Goal: Answer question/provide support

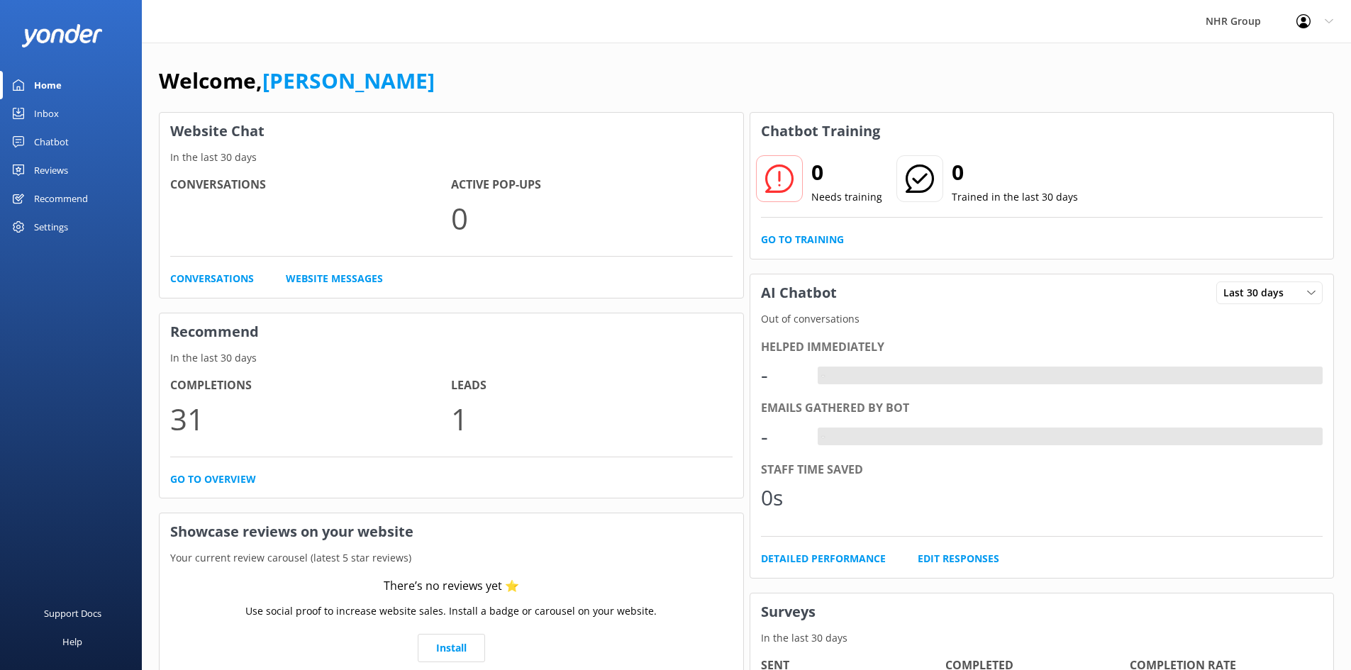
click at [51, 111] on div "Inbox" at bounding box center [46, 113] width 25 height 28
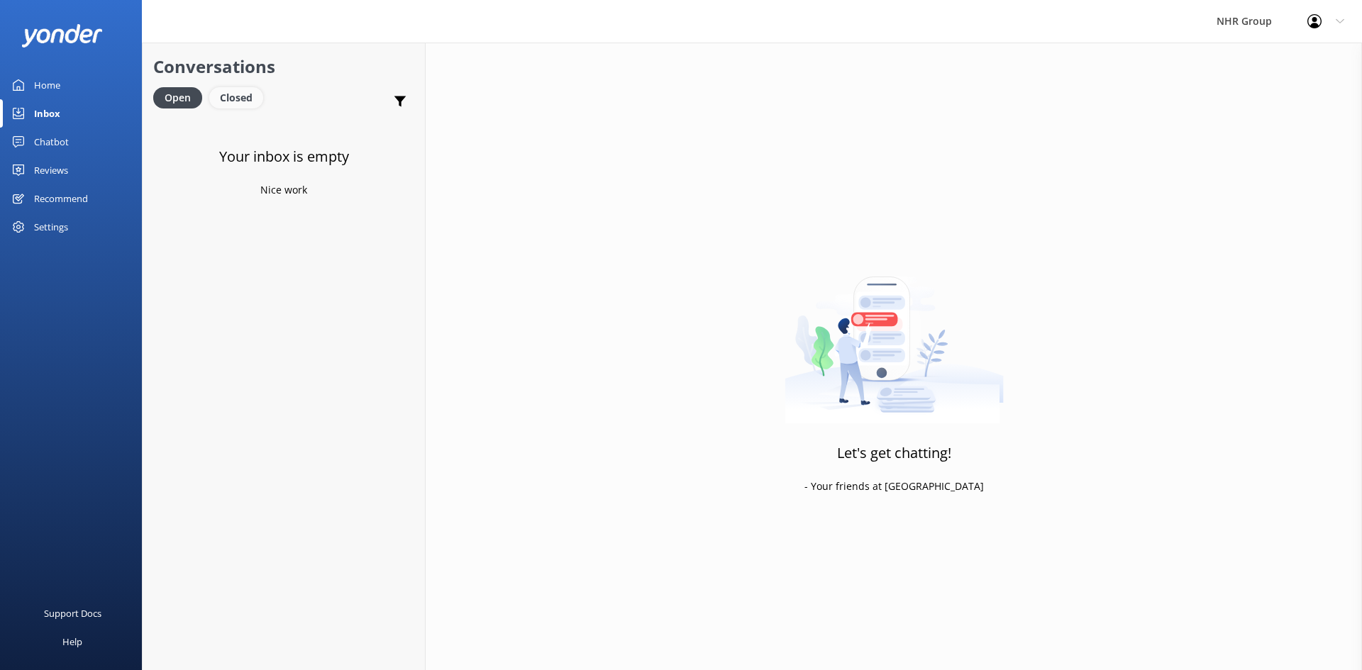
click at [234, 98] on div "Closed" at bounding box center [236, 97] width 54 height 21
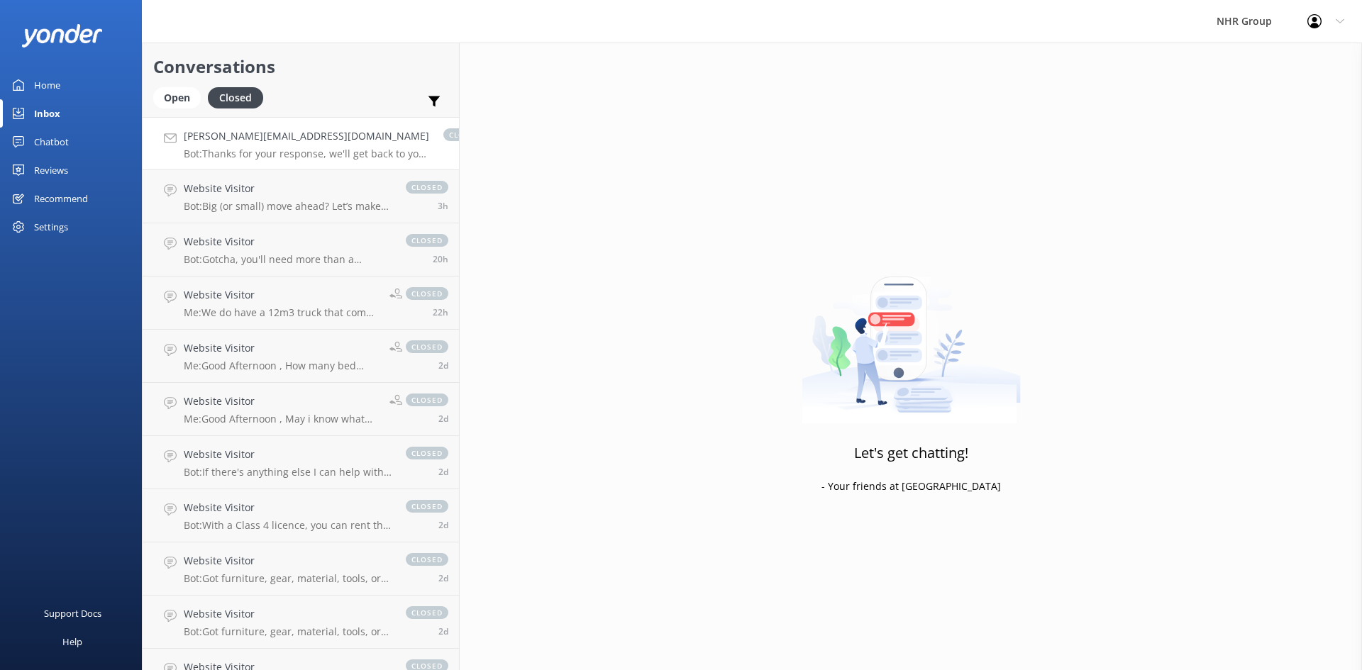
click at [229, 141] on h4 "[PERSON_NAME][EMAIL_ADDRESS][DOMAIN_NAME]" at bounding box center [306, 136] width 245 height 16
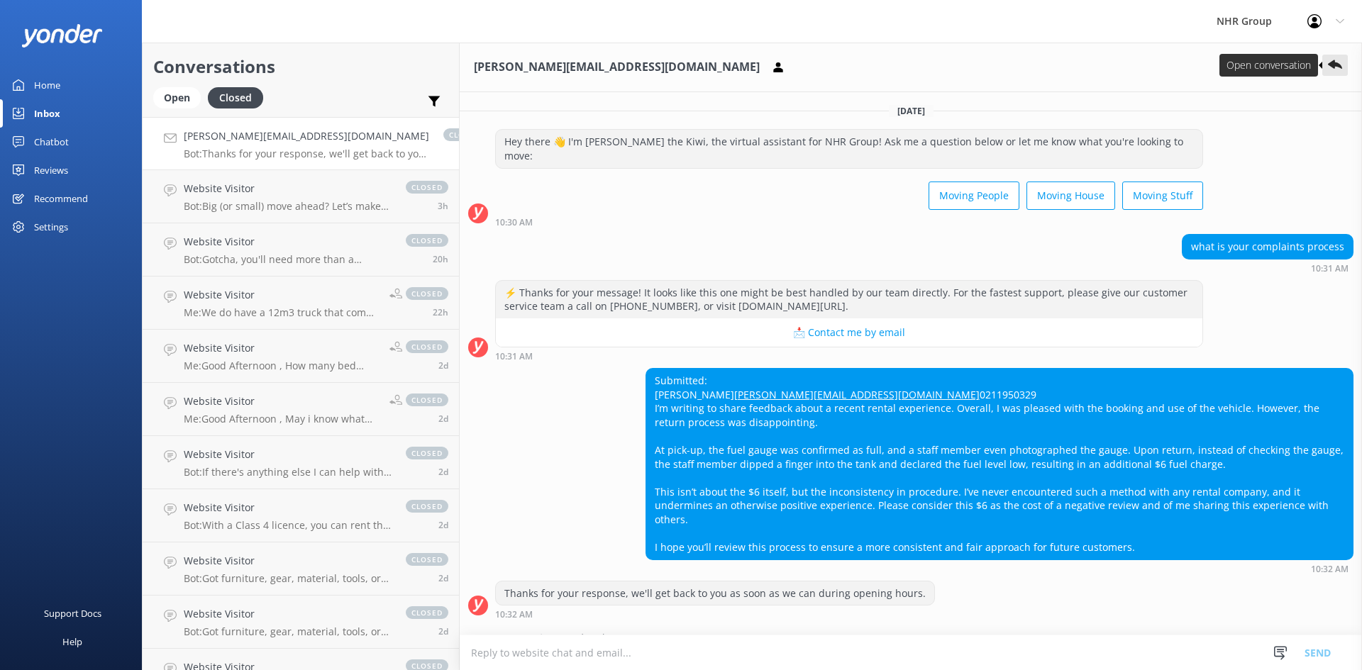
click at [1336, 66] on use at bounding box center [1335, 64] width 14 height 9
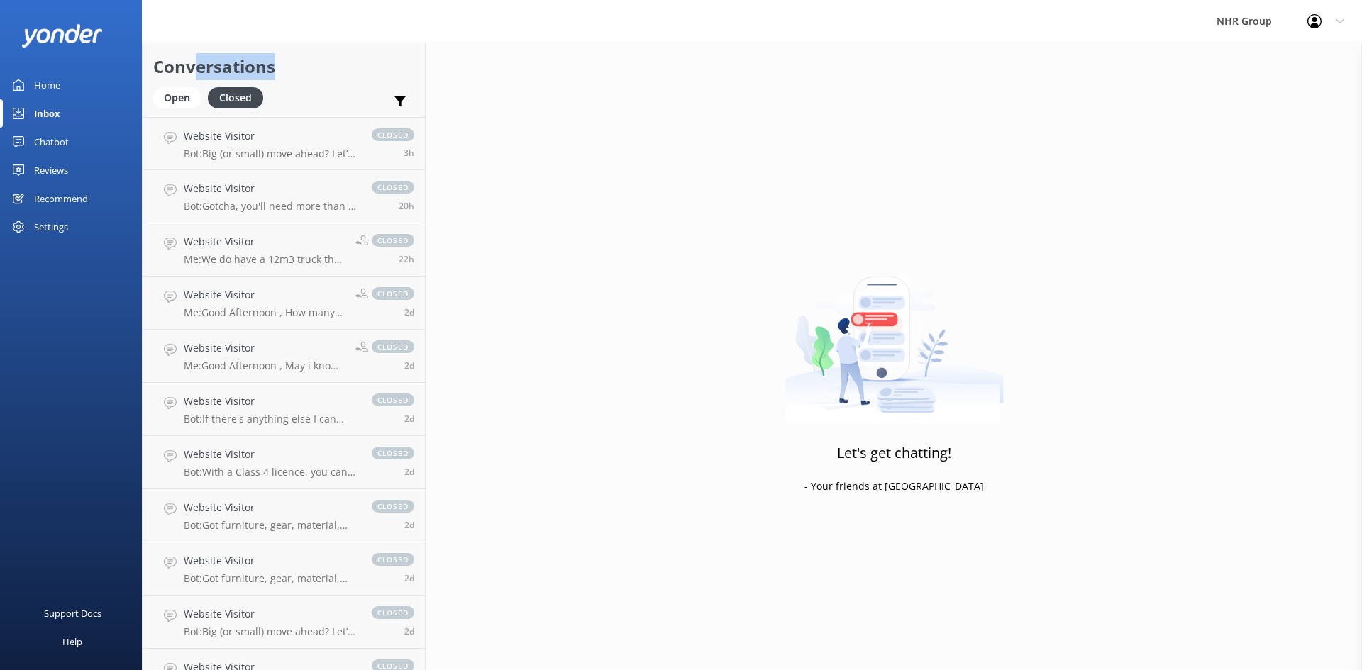
drag, startPoint x: 194, startPoint y: 80, endPoint x: 189, endPoint y: 110, distance: 30.3
click at [192, 104] on div "Conversations Open Closed Important Converted Assigned to me Unassigned" at bounding box center [284, 80] width 282 height 74
click at [183, 105] on div "Open" at bounding box center [177, 97] width 48 height 21
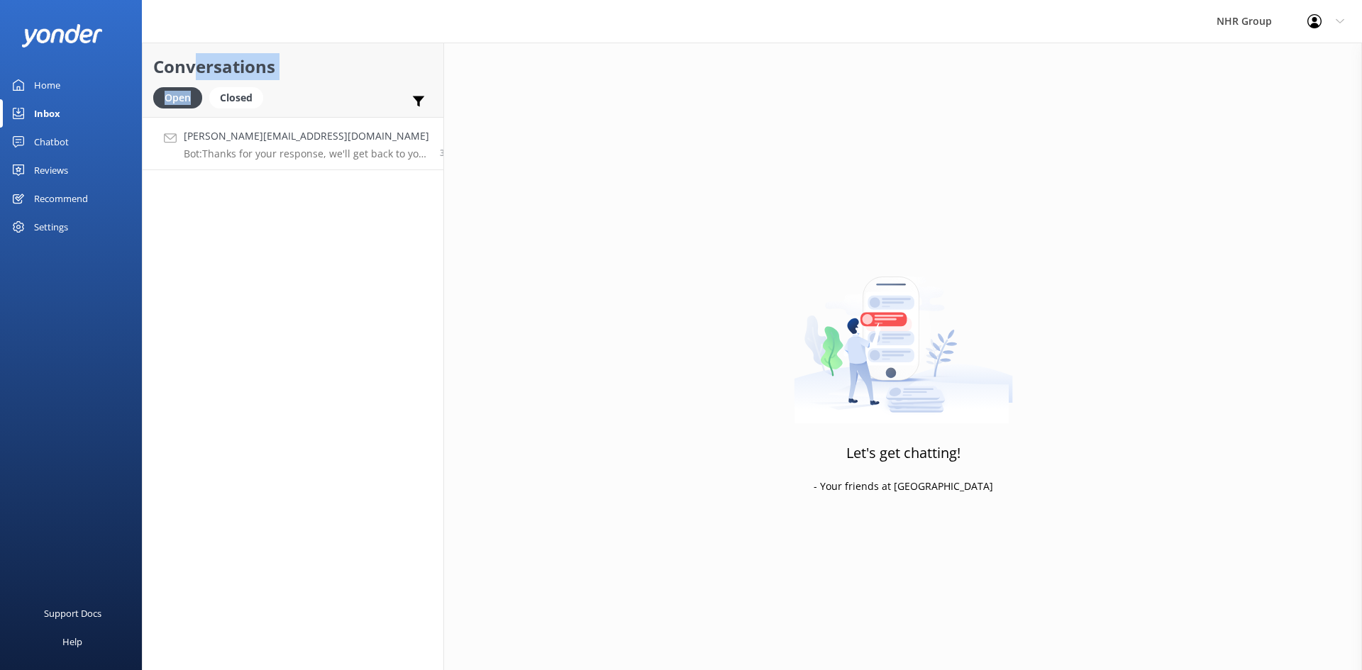
click at [270, 131] on h4 "[PERSON_NAME][EMAIL_ADDRESS][DOMAIN_NAME]" at bounding box center [306, 136] width 245 height 16
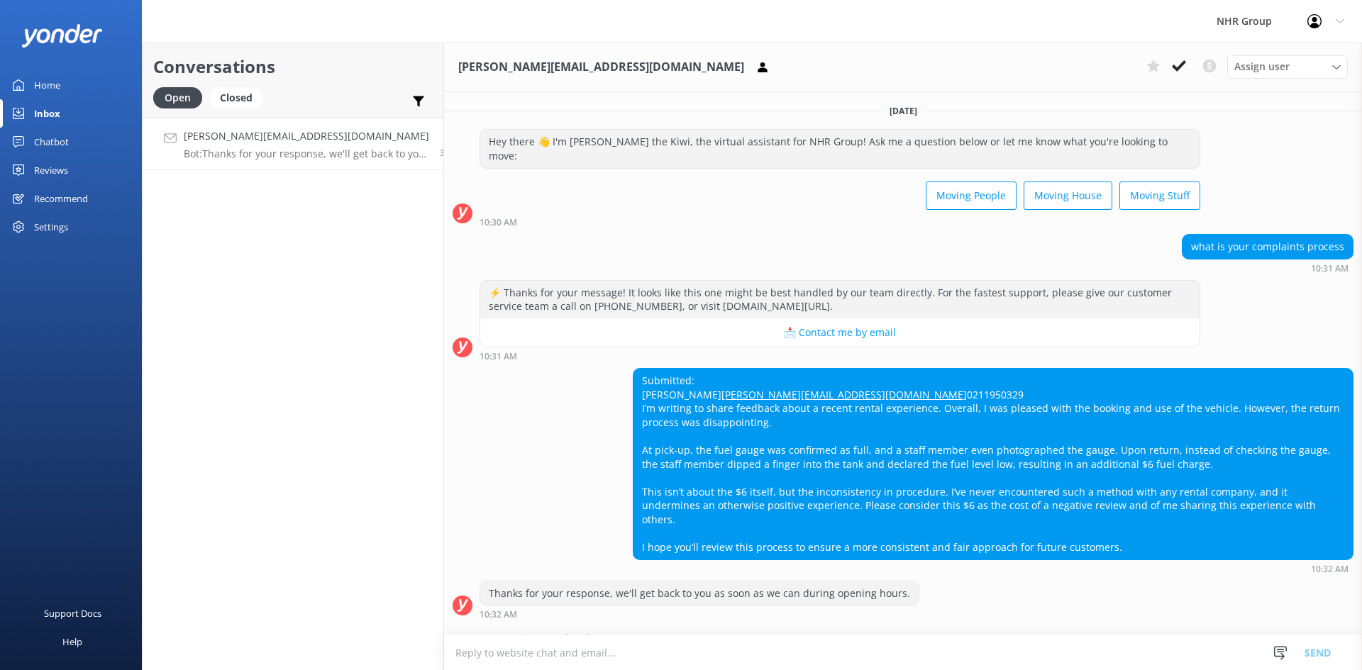
scroll to position [53, 0]
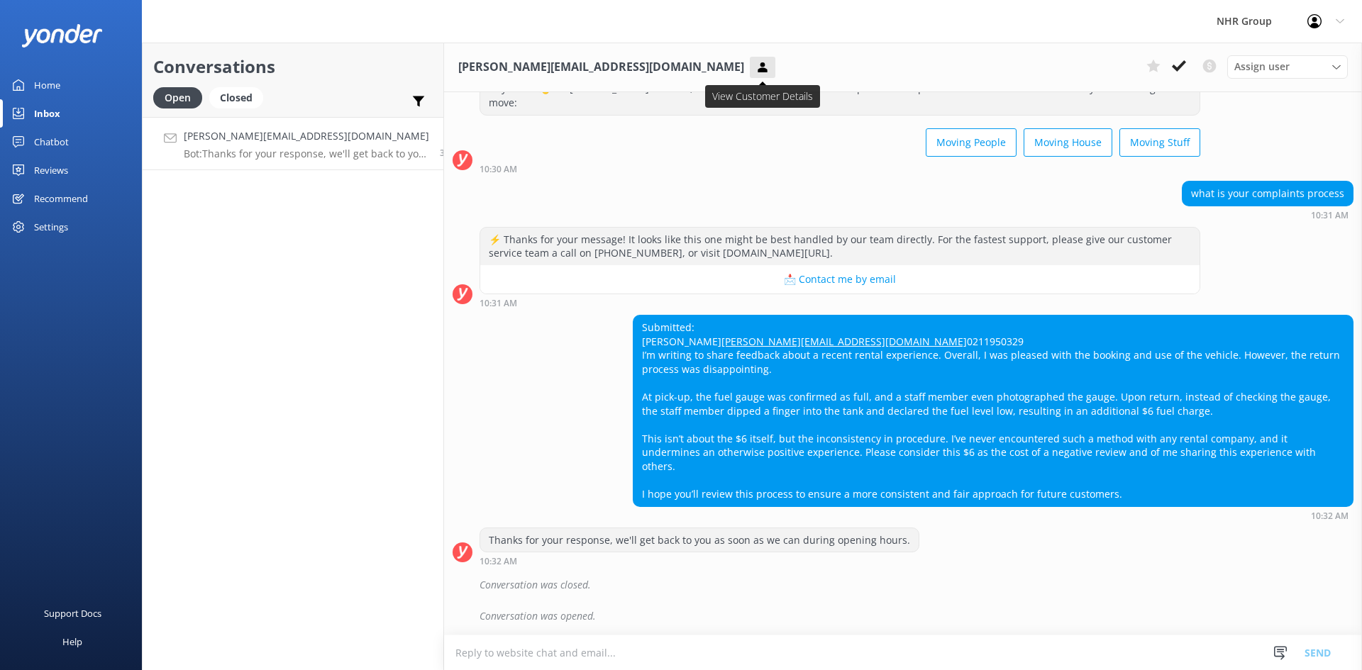
click at [757, 65] on use at bounding box center [761, 67] width 9 height 10
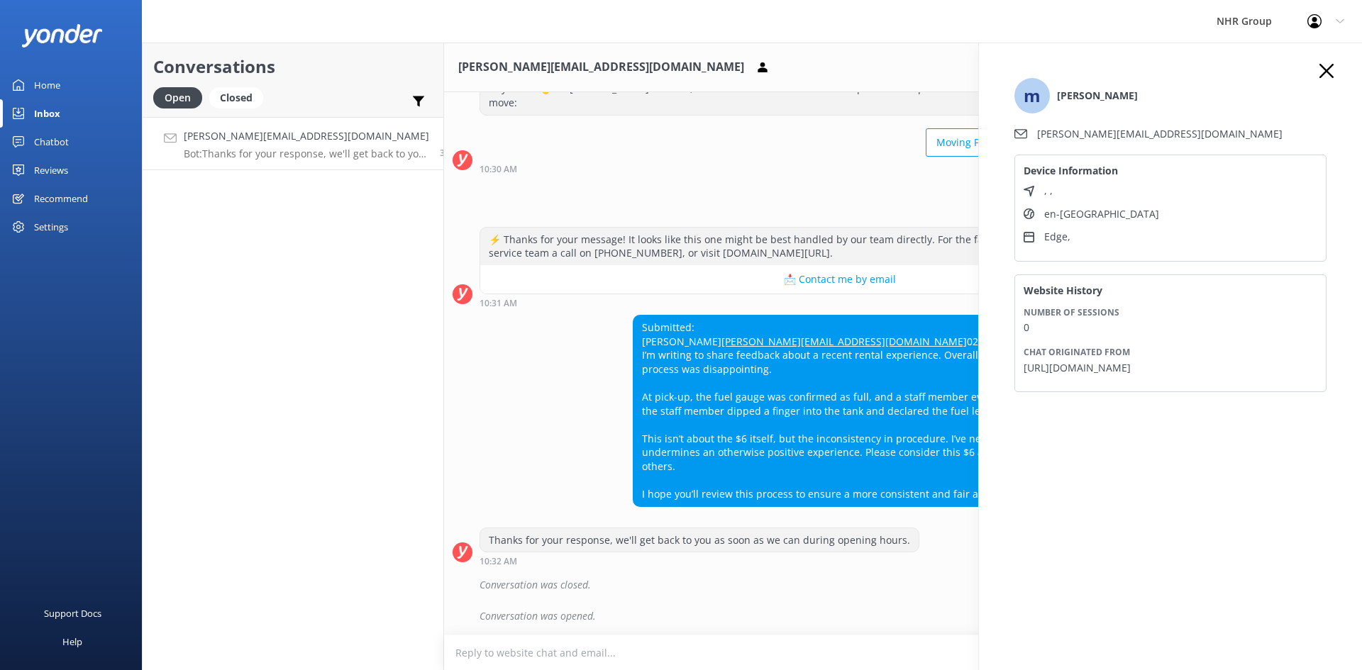
click at [1324, 72] on icon "button" at bounding box center [1326, 71] width 14 height 14
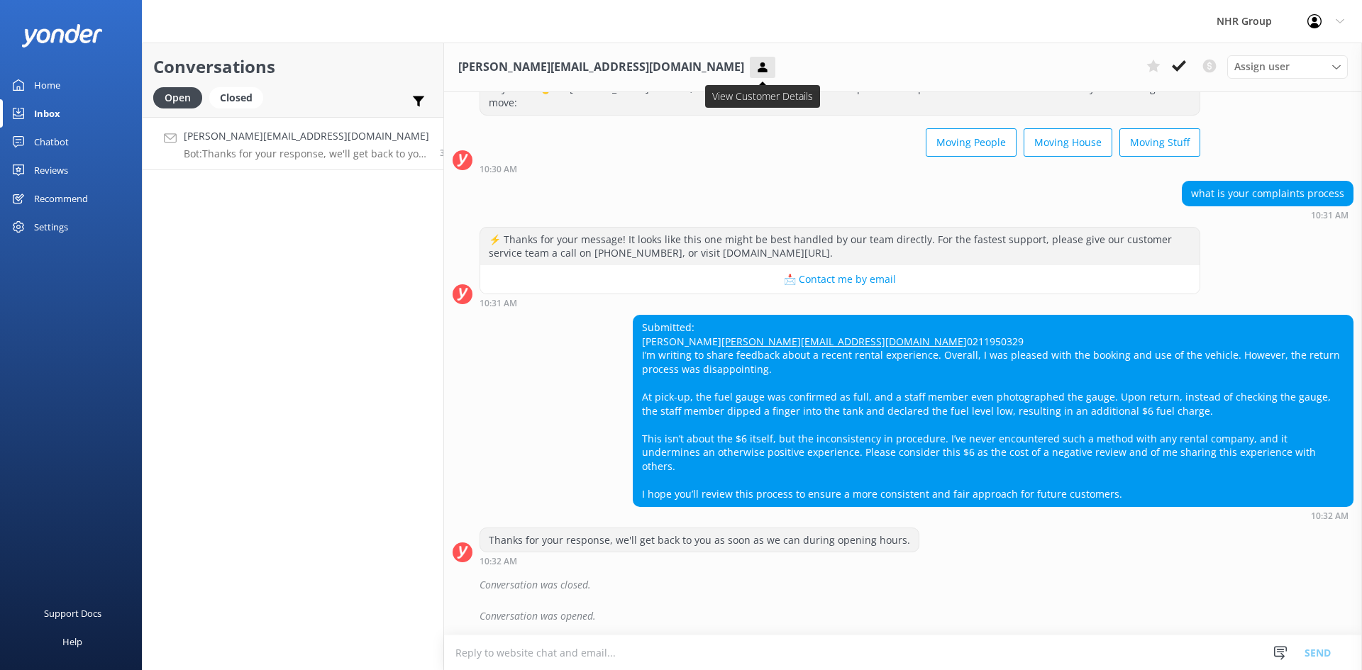
click at [755, 68] on icon at bounding box center [762, 67] width 14 height 14
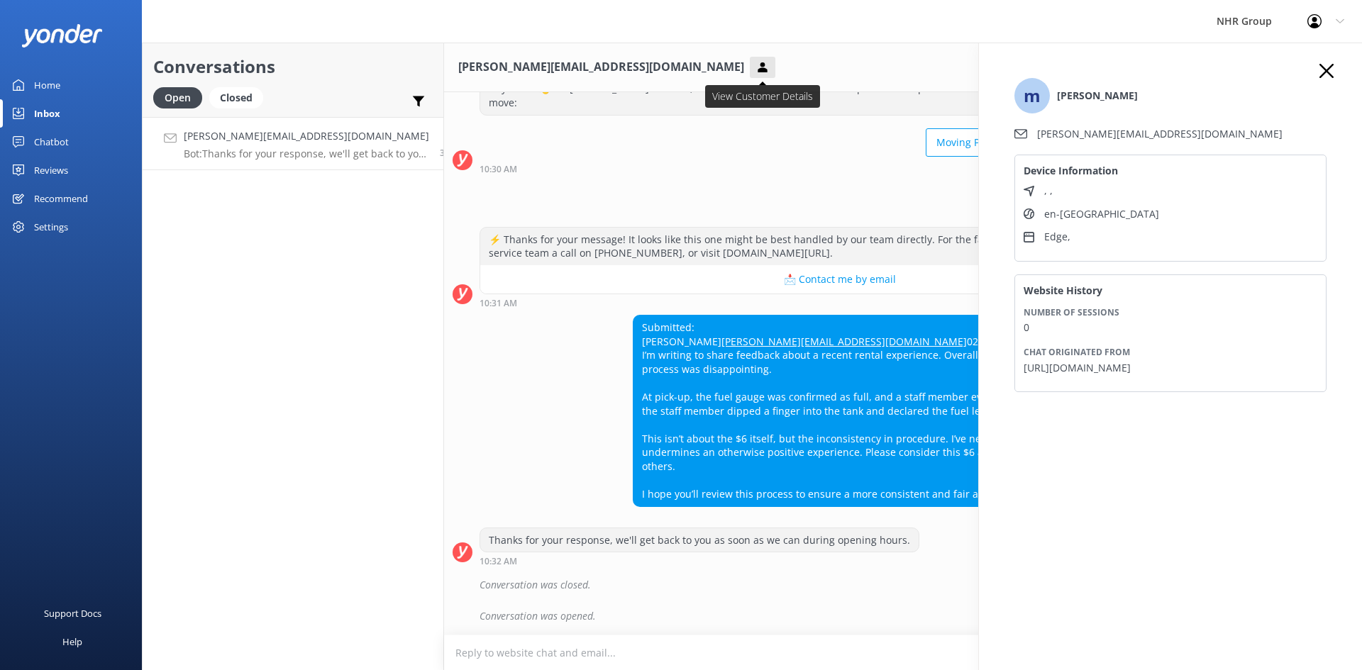
click at [755, 68] on icon at bounding box center [762, 67] width 14 height 14
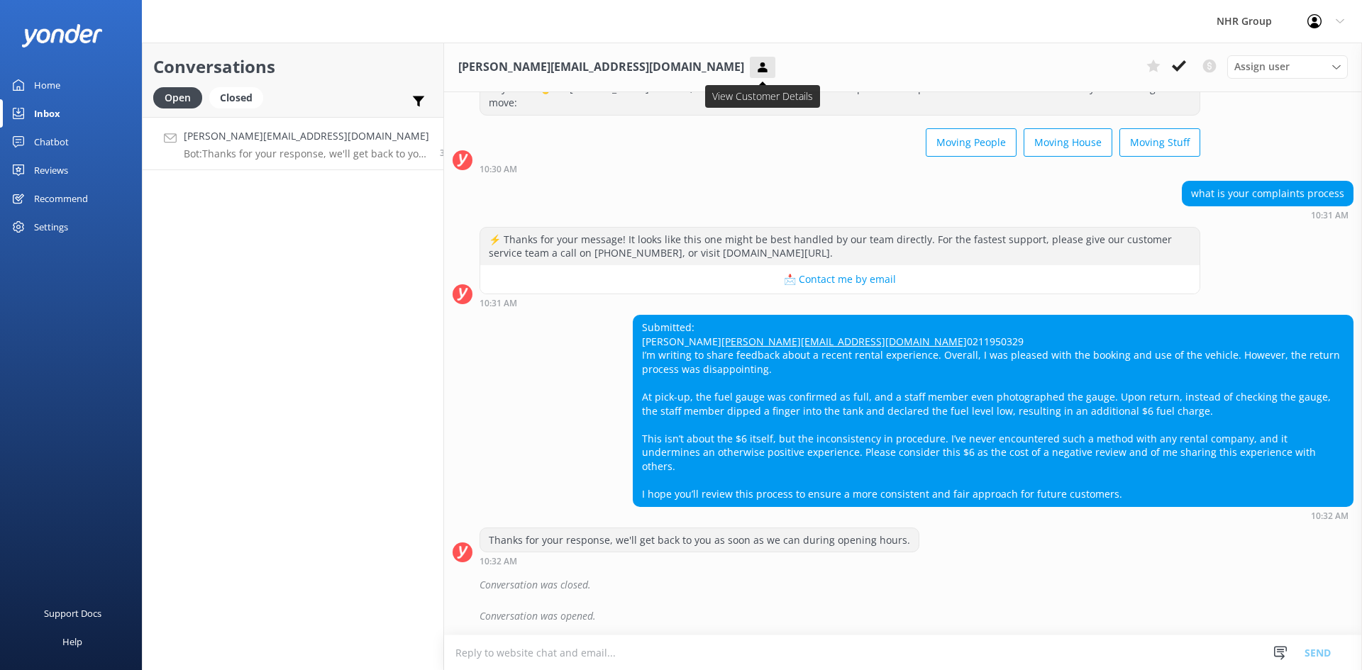
click at [755, 67] on icon at bounding box center [762, 67] width 14 height 14
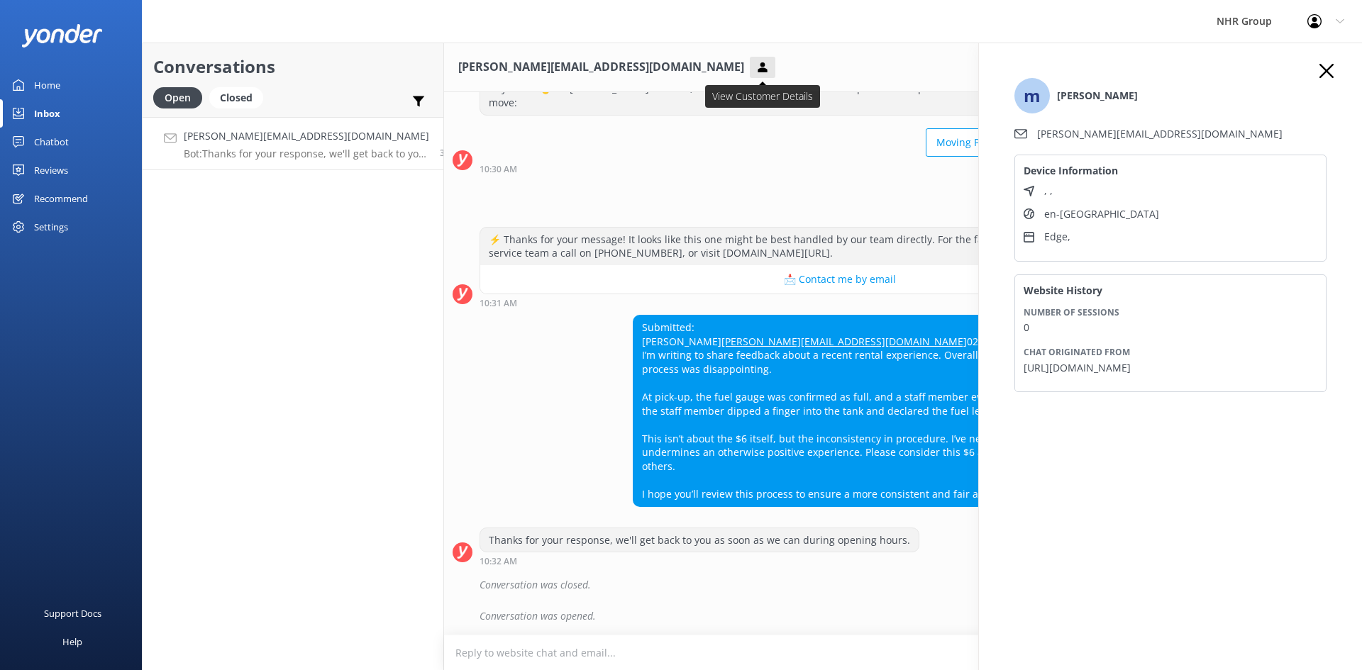
click at [755, 67] on icon at bounding box center [762, 67] width 14 height 14
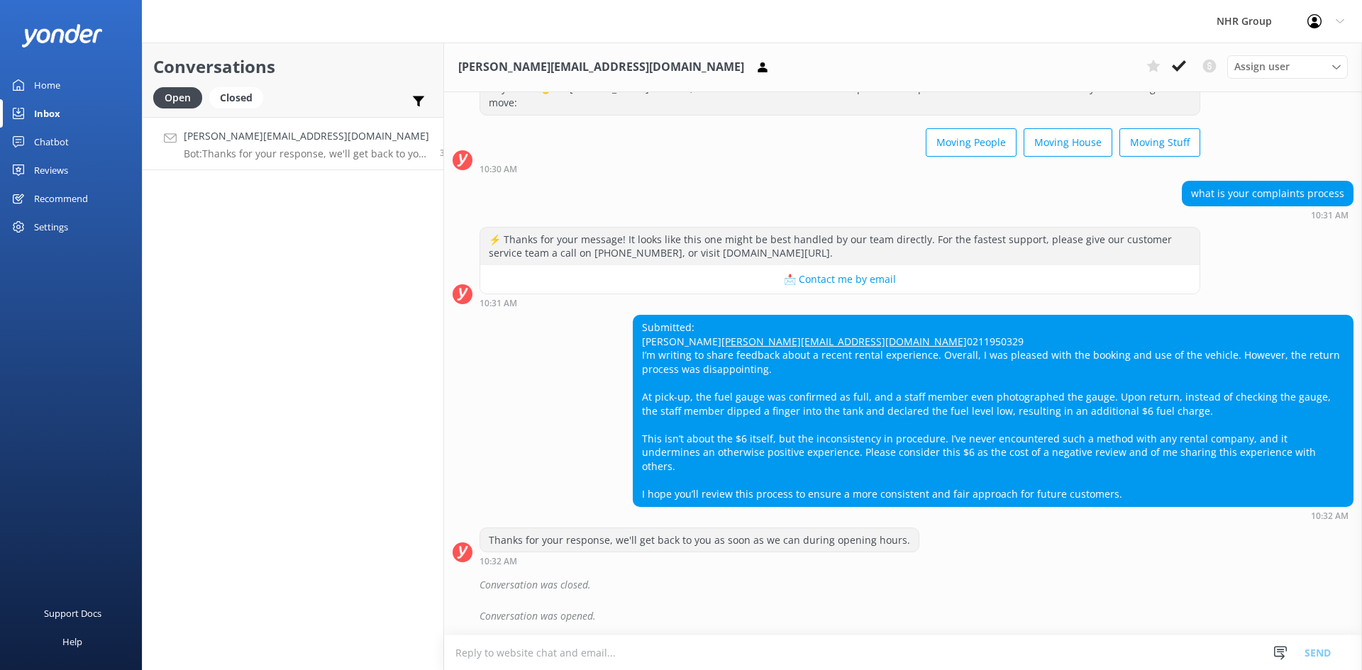
drag, startPoint x: 704, startPoint y: 323, endPoint x: 623, endPoint y: 323, distance: 80.1
click at [633, 323] on div "Submitted: [PERSON_NAME] [PERSON_NAME][EMAIL_ADDRESS][DOMAIN_NAME] 0211950329 I…" at bounding box center [992, 411] width 719 height 191
copy div "[PERSON_NAME]"
click at [1177, 68] on use at bounding box center [1179, 65] width 14 height 11
